Goal: Transaction & Acquisition: Purchase product/service

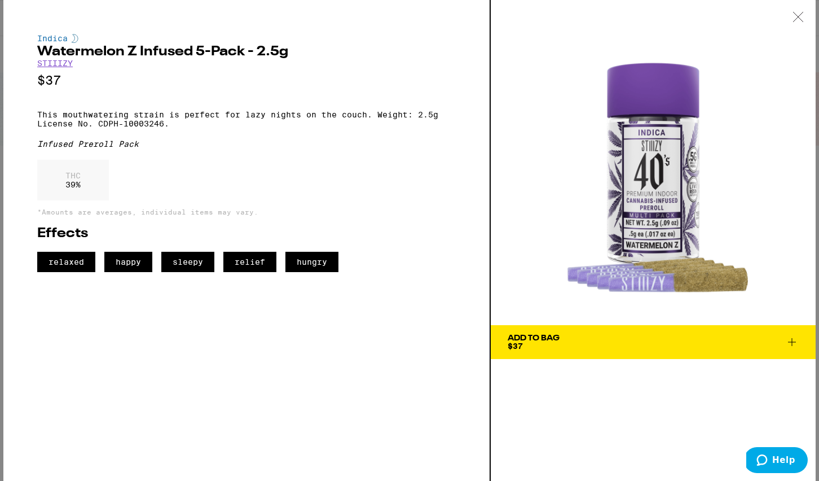
click at [793, 339] on icon at bounding box center [792, 342] width 14 height 14
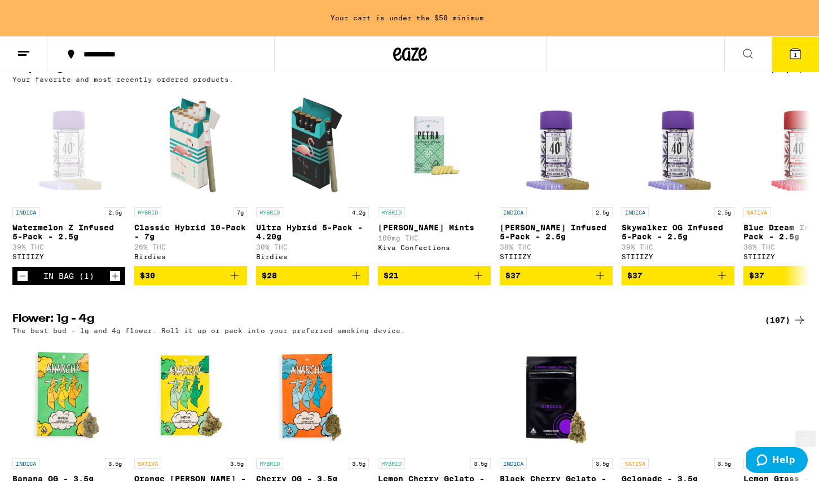
scroll to position [662, 0]
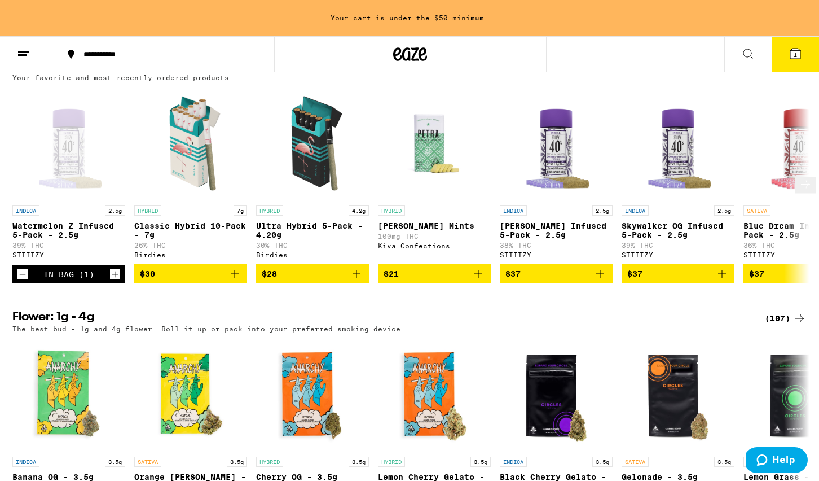
click at [116, 281] on icon "Increment" at bounding box center [115, 274] width 10 height 14
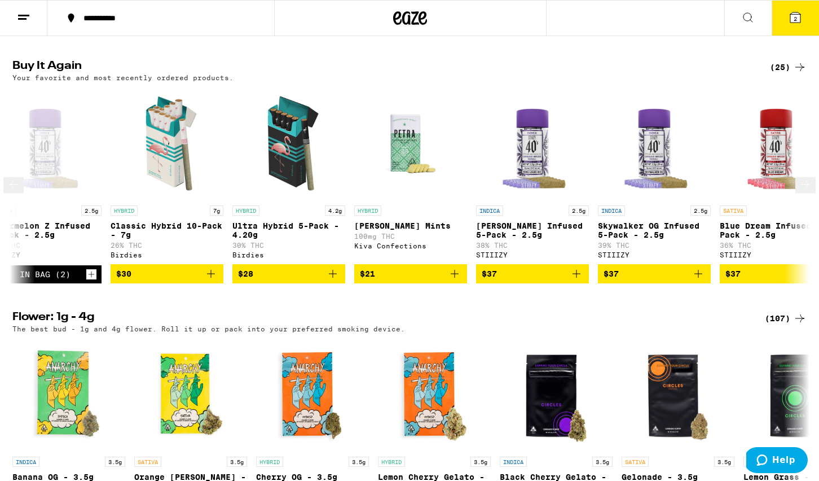
scroll to position [0, 0]
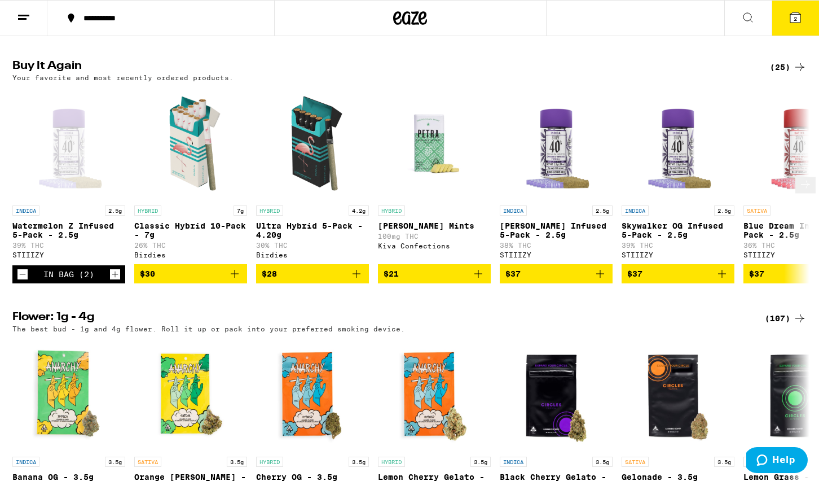
click at [235, 278] on icon "Add to bag" at bounding box center [235, 274] width 8 height 8
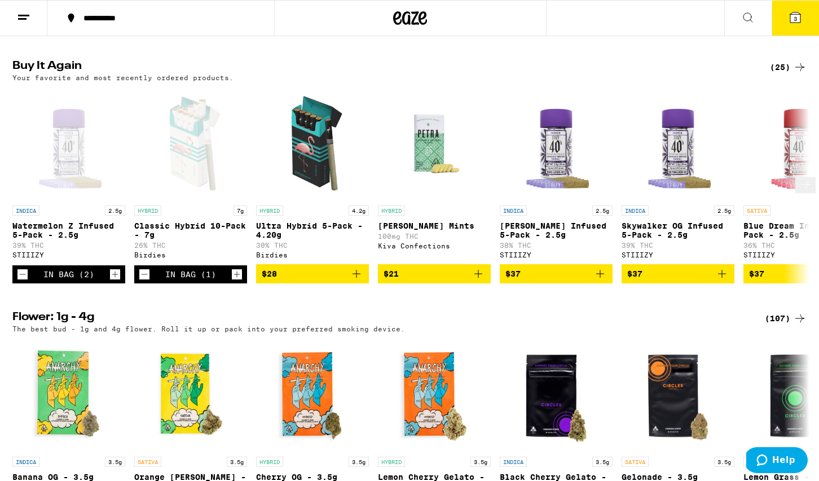
click at [358, 280] on icon "Add to bag" at bounding box center [357, 274] width 14 height 14
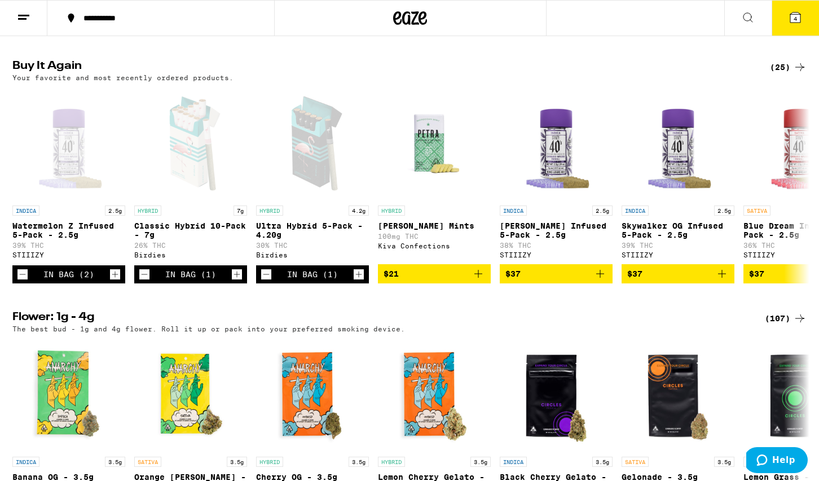
click at [790, 14] on icon at bounding box center [796, 18] width 14 height 14
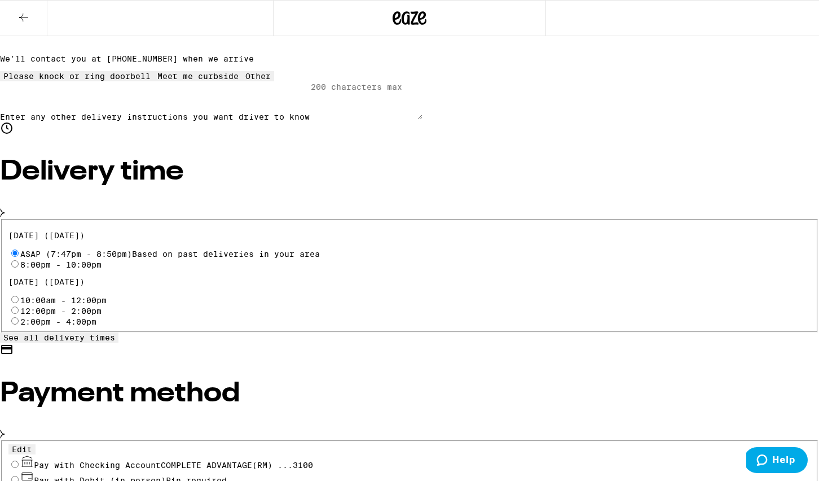
scroll to position [252, 0]
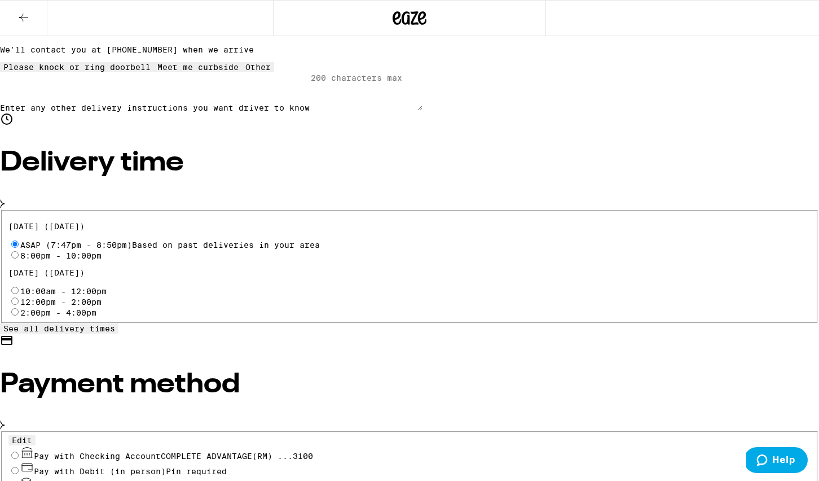
click at [19, 451] on input "Pay with Checking Account COMPLETE ADVANTAGE(RM) ...3100" at bounding box center [14, 454] width 7 height 7
radio input "true"
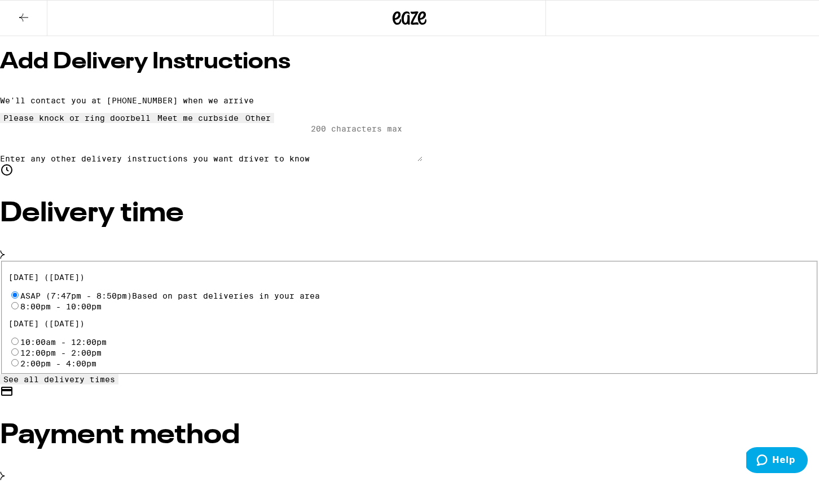
scroll to position [161, 0]
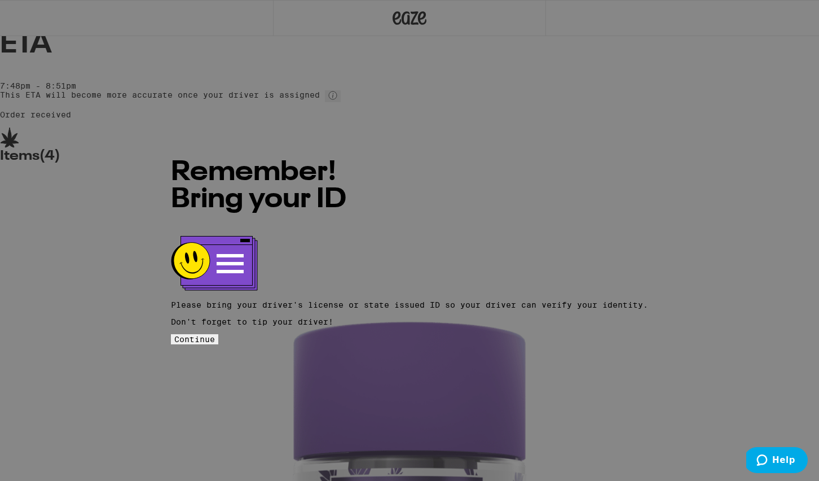
click at [215, 335] on span "Continue" at bounding box center [194, 339] width 41 height 9
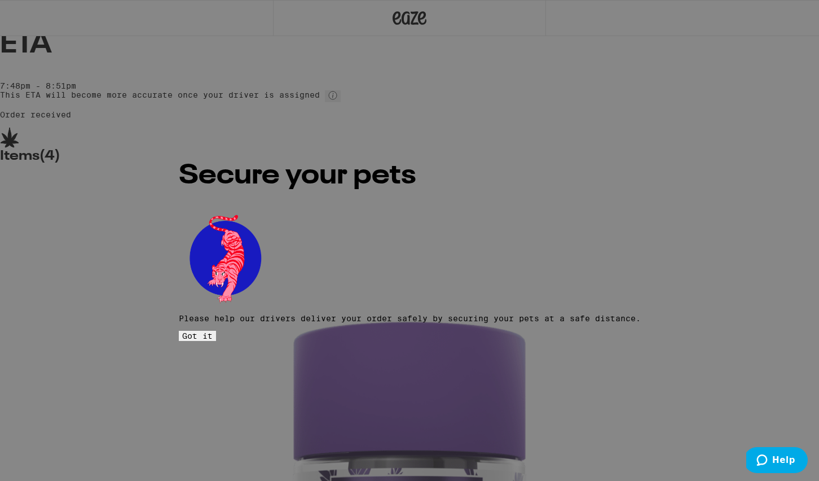
click at [213, 331] on span "Got it" at bounding box center [197, 335] width 30 height 9
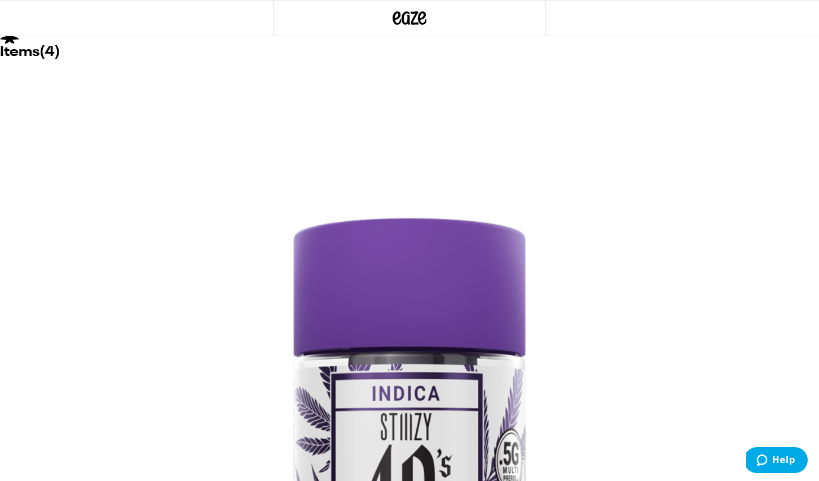
scroll to position [103, 0]
